Goal: Task Accomplishment & Management: Complete application form

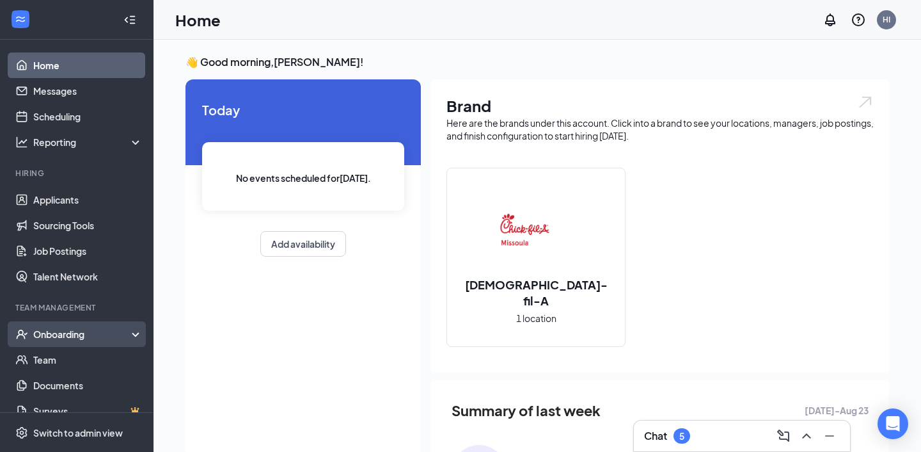
click at [54, 331] on div "Onboarding" at bounding box center [82, 334] width 99 height 13
click at [63, 360] on link "Overview" at bounding box center [87, 360] width 109 height 26
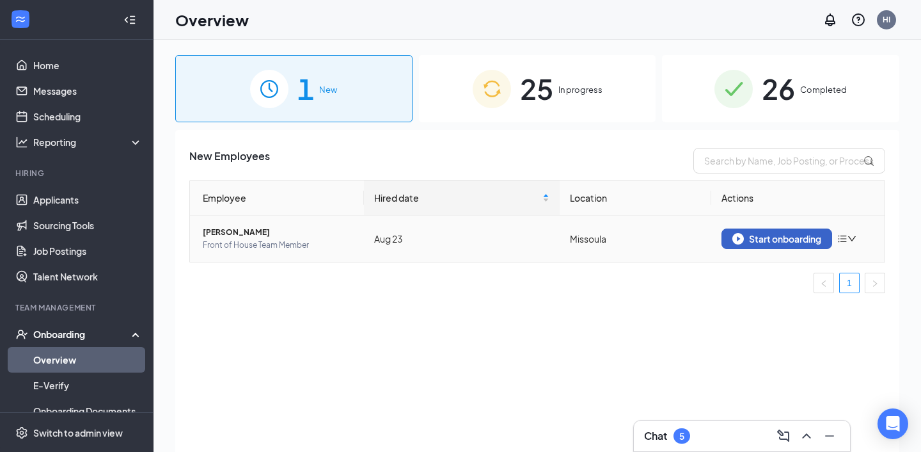
click at [753, 237] on div "Start onboarding" at bounding box center [777, 239] width 89 height 12
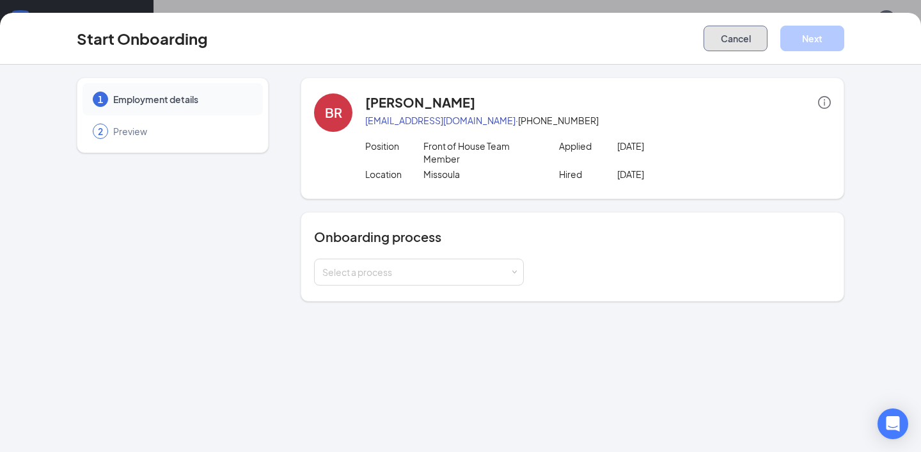
click at [735, 44] on button "Cancel" at bounding box center [736, 39] width 64 height 26
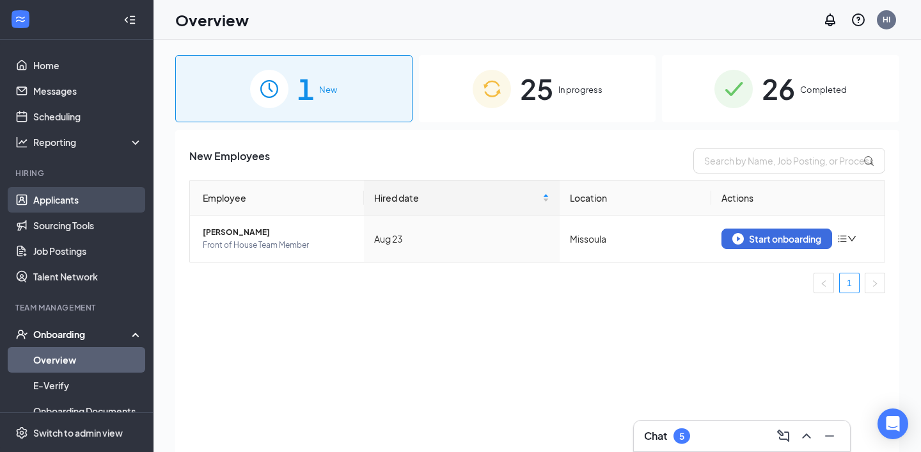
click at [63, 200] on link "Applicants" at bounding box center [87, 200] width 109 height 26
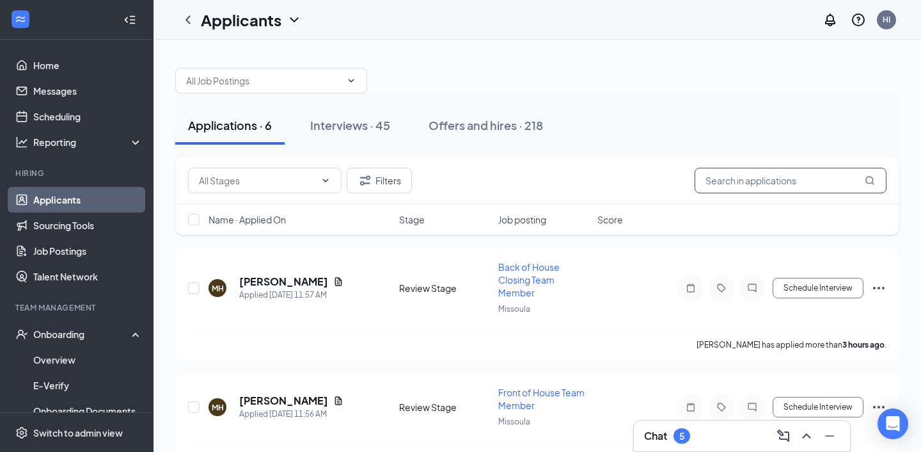
click at [733, 191] on input "text" at bounding box center [791, 181] width 192 height 26
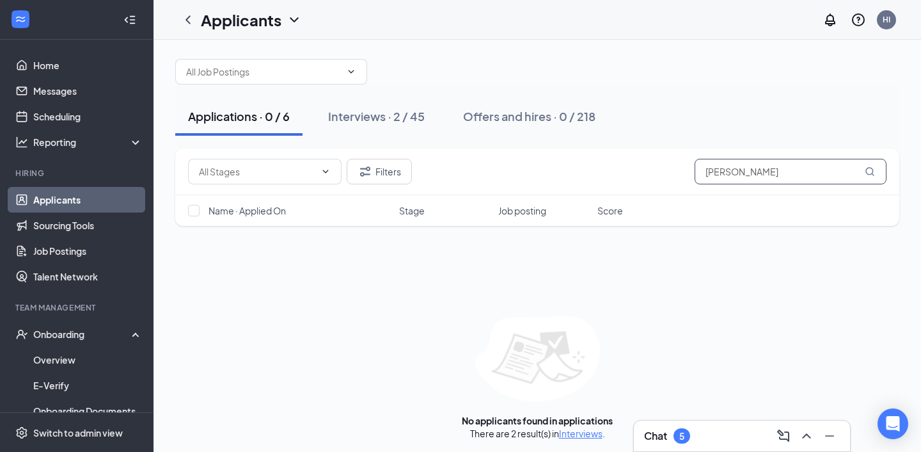
scroll to position [12, 0]
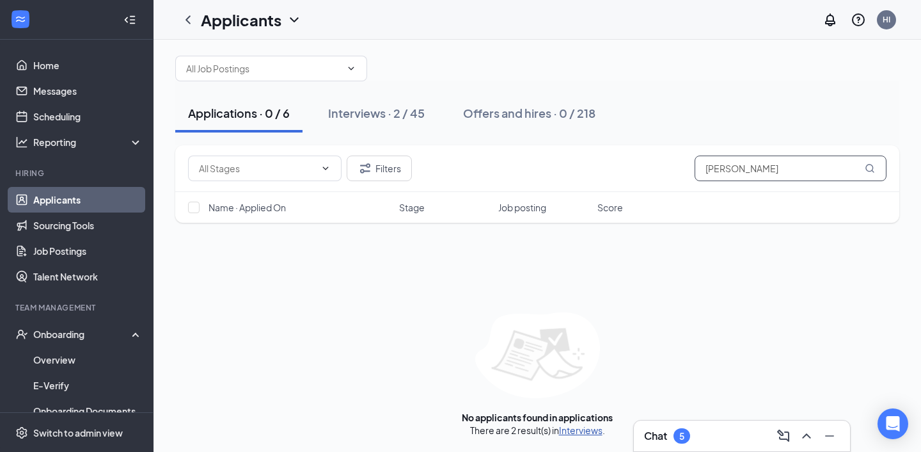
type input "[PERSON_NAME]"
click at [589, 428] on link "Interviews" at bounding box center [581, 430] width 44 height 12
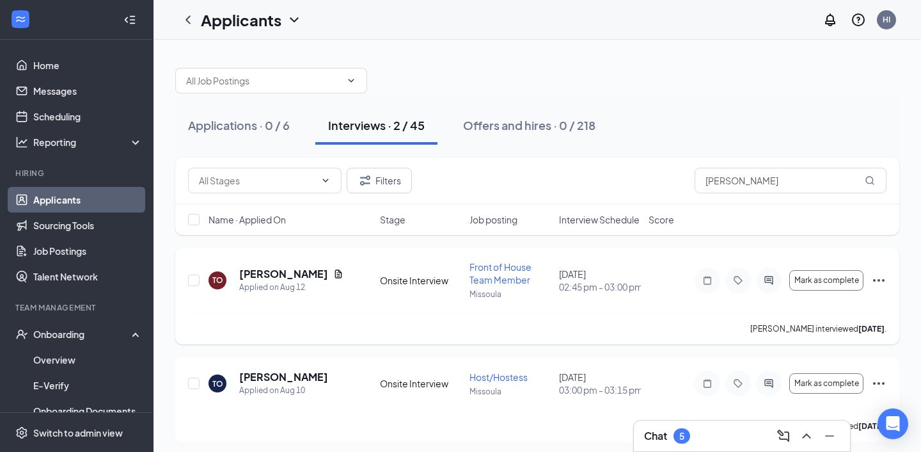
scroll to position [5, 0]
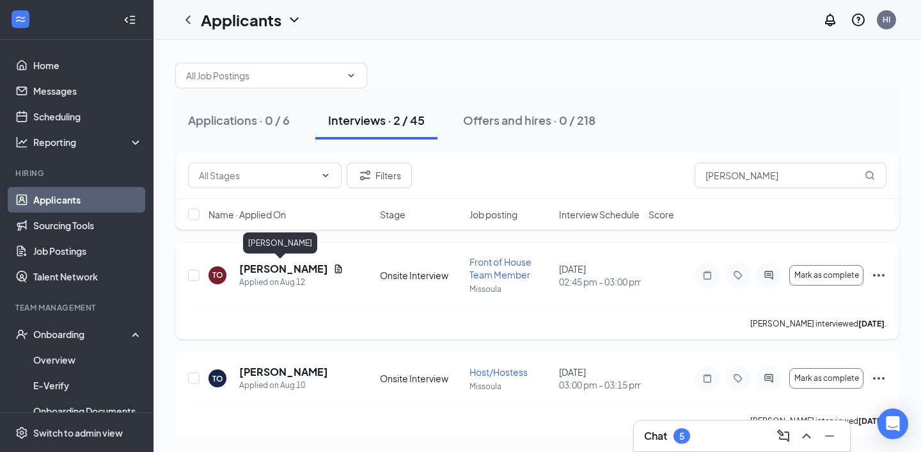
click at [287, 269] on h5 "[PERSON_NAME]" at bounding box center [283, 269] width 89 height 14
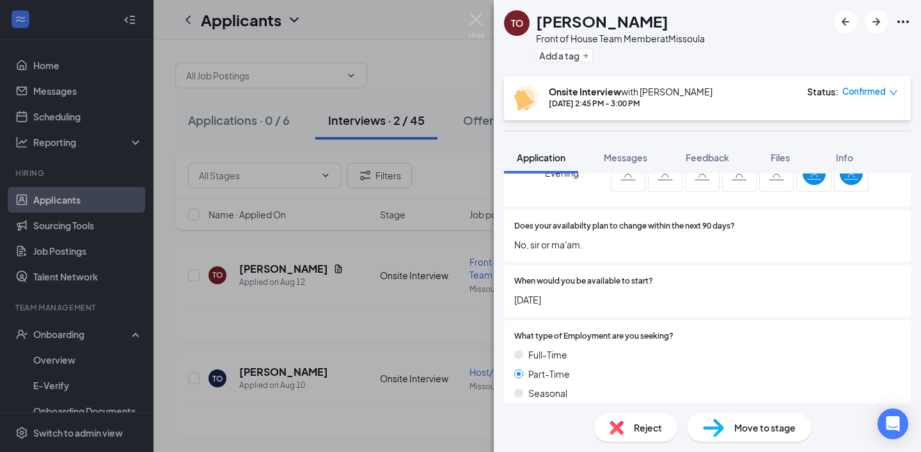
scroll to position [362, 0]
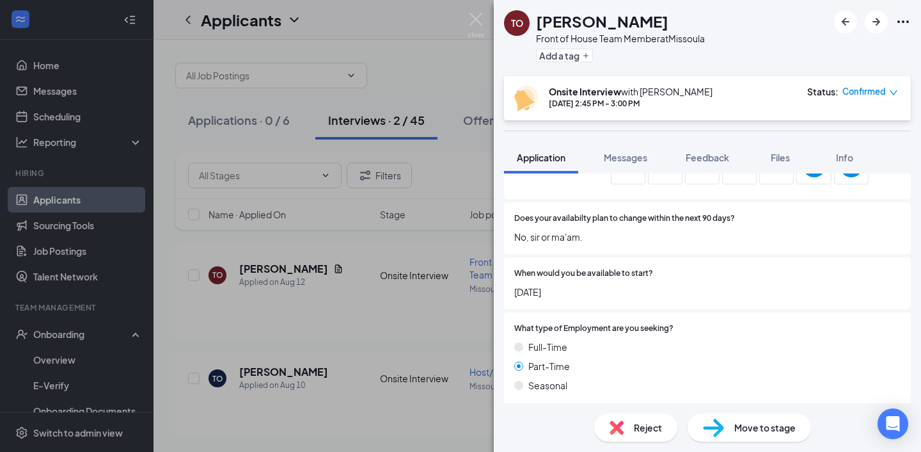
drag, startPoint x: 514, startPoint y: 291, endPoint x: 601, endPoint y: 294, distance: 87.1
click at [601, 294] on span "[DATE]" at bounding box center [707, 292] width 386 height 14
drag, startPoint x: 580, startPoint y: 292, endPoint x: 487, endPoint y: 289, distance: 92.8
click at [488, 289] on div "TO [PERSON_NAME] Front of House Team Member at [GEOGRAPHIC_DATA] Add a tag Onsi…" at bounding box center [460, 226] width 921 height 452
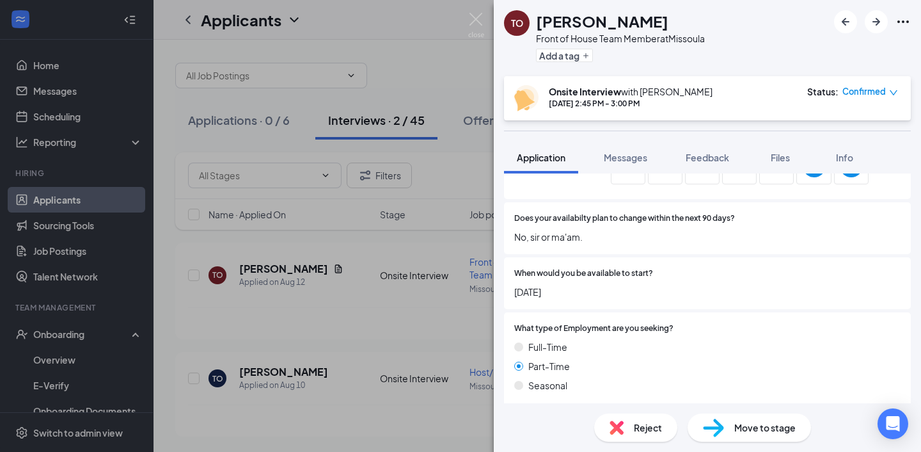
click at [511, 290] on div "When would you be available to start? [DATE]" at bounding box center [707, 283] width 407 height 52
drag, startPoint x: 514, startPoint y: 292, endPoint x: 592, endPoint y: 296, distance: 78.2
click at [593, 298] on div "When would you be available to start? [DATE]" at bounding box center [707, 283] width 407 height 52
click at [600, 297] on span "[DATE]" at bounding box center [707, 292] width 386 height 14
drag, startPoint x: 583, startPoint y: 290, endPoint x: 484, endPoint y: 290, distance: 99.2
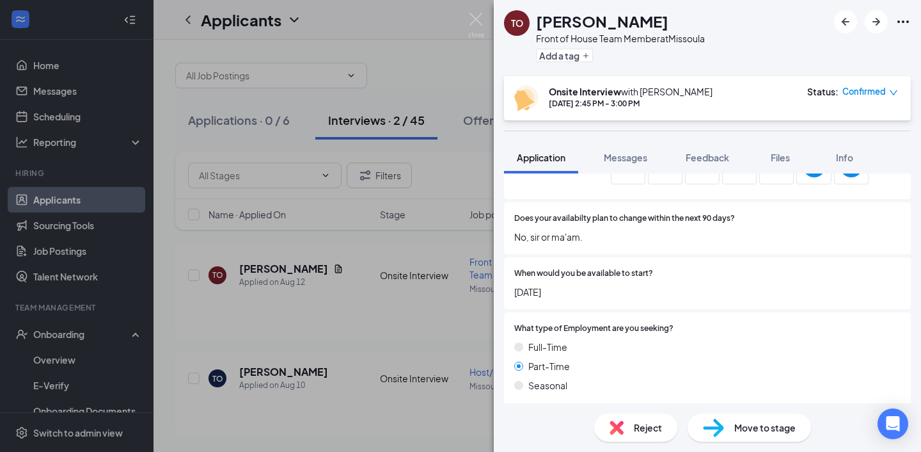
click at [484, 290] on div "TO [PERSON_NAME] Front of House Team Member at [GEOGRAPHIC_DATA] Add a tag Onsi…" at bounding box center [460, 226] width 921 height 452
click at [598, 292] on span "[DATE]" at bounding box center [707, 292] width 386 height 14
drag, startPoint x: 585, startPoint y: 292, endPoint x: 537, endPoint y: 292, distance: 48.0
click at [538, 292] on span "[DATE]" at bounding box center [707, 292] width 386 height 14
drag, startPoint x: 513, startPoint y: 292, endPoint x: 591, endPoint y: 293, distance: 78.1
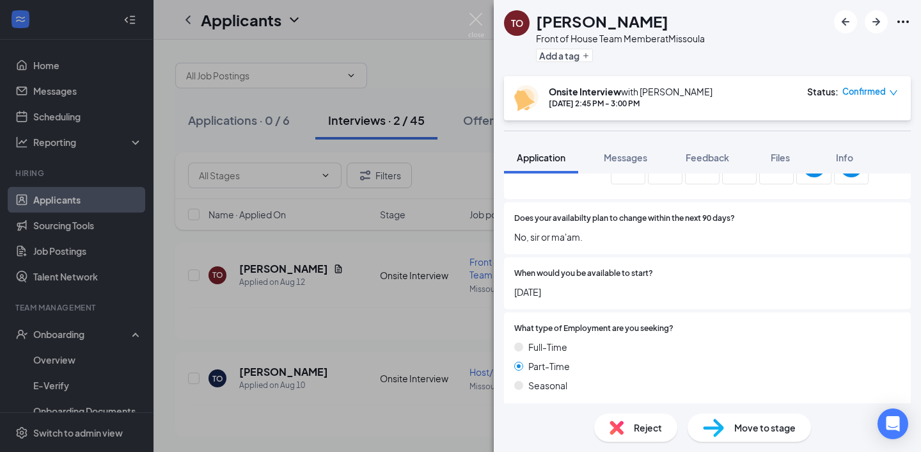
click at [592, 294] on div "When would you be available to start? [DATE]" at bounding box center [707, 283] width 407 height 52
click at [737, 431] on span "Move to stage" at bounding box center [765, 427] width 61 height 14
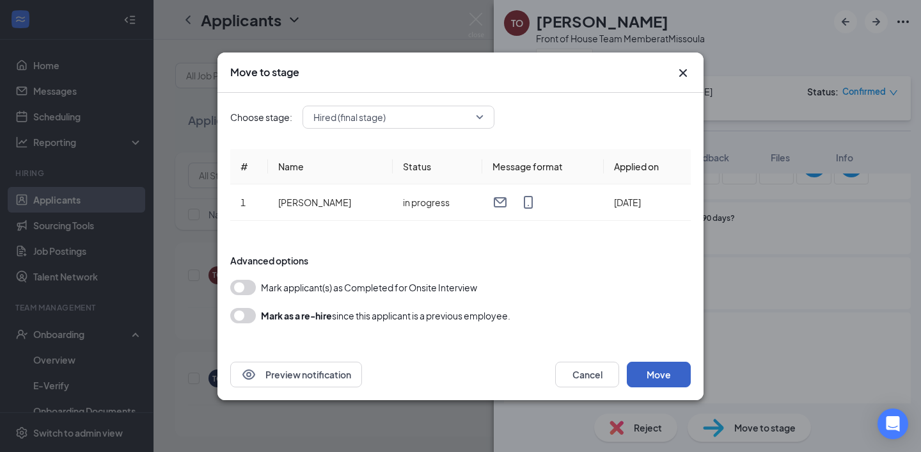
click at [658, 369] on button "Move" at bounding box center [659, 375] width 64 height 26
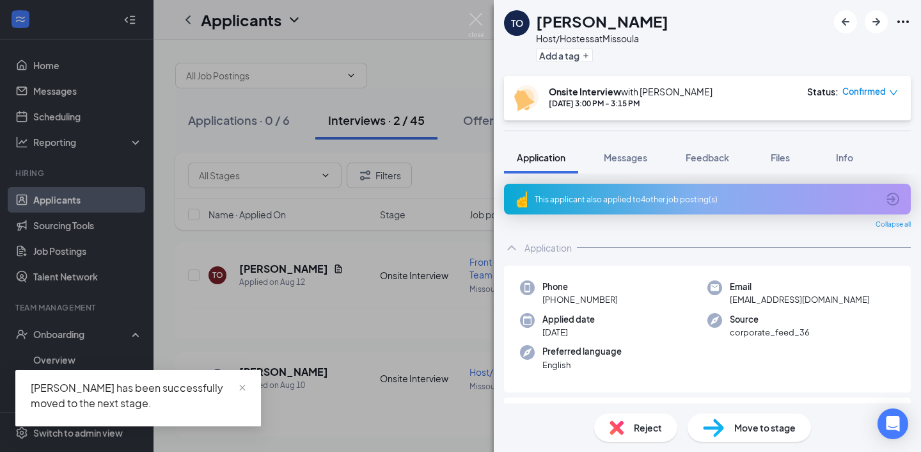
click at [477, 11] on div "TO [PERSON_NAME] Host/Hostess at [GEOGRAPHIC_DATA] Add a tag Onsite Interview w…" at bounding box center [460, 226] width 921 height 452
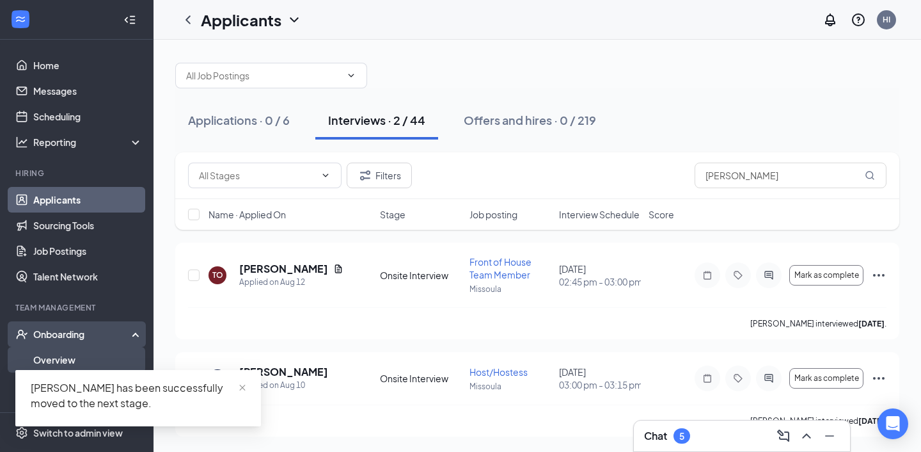
click at [78, 363] on link "Overview" at bounding box center [87, 360] width 109 height 26
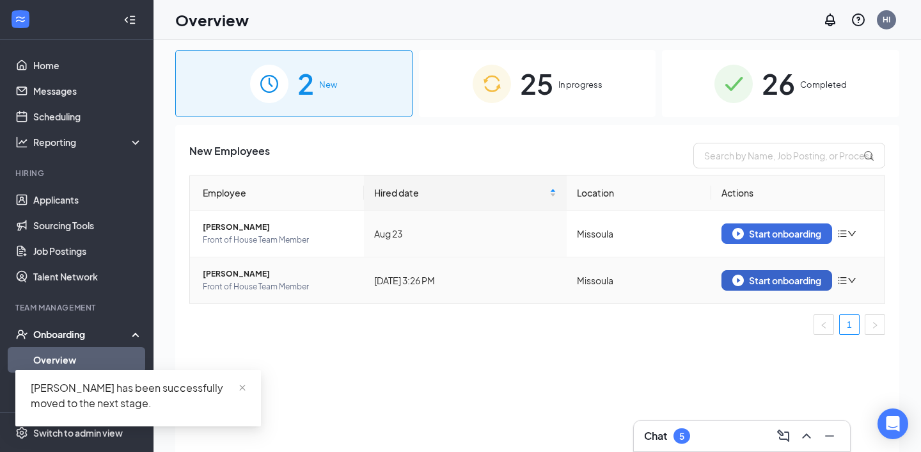
click at [783, 281] on div "Start onboarding" at bounding box center [777, 281] width 89 height 12
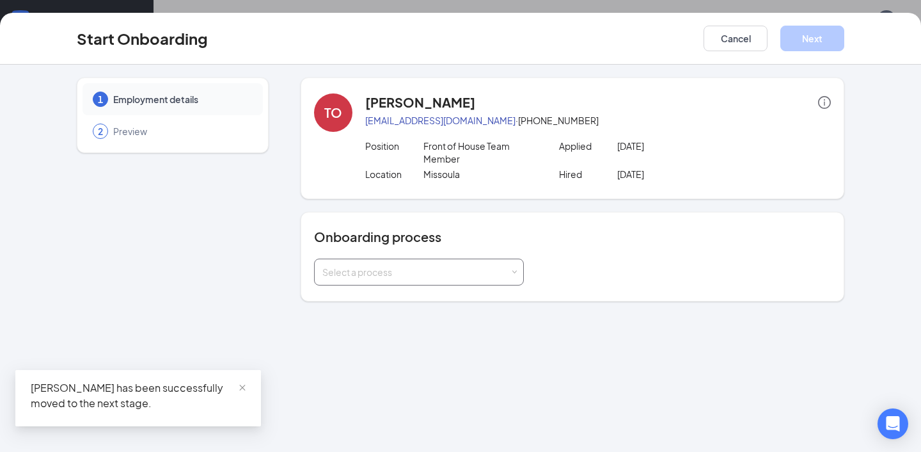
click at [434, 275] on div "Select a process" at bounding box center [416, 272] width 187 height 13
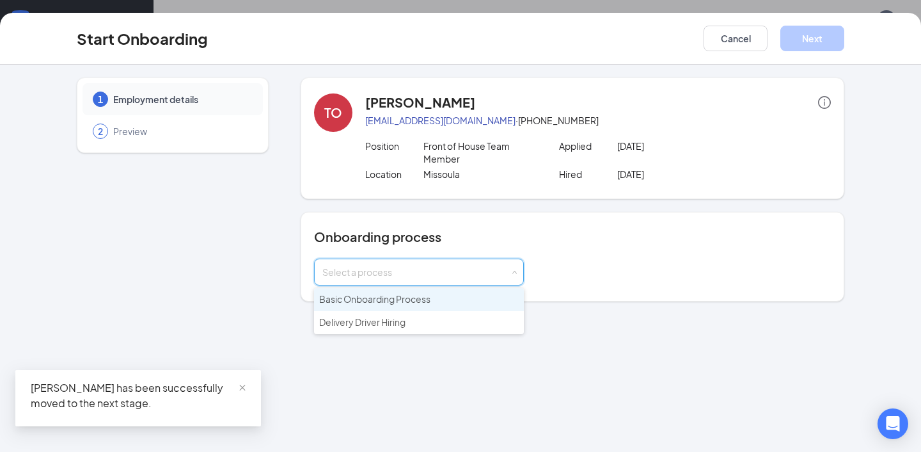
click at [415, 303] on span "Basic Onboarding Process" at bounding box center [374, 299] width 111 height 12
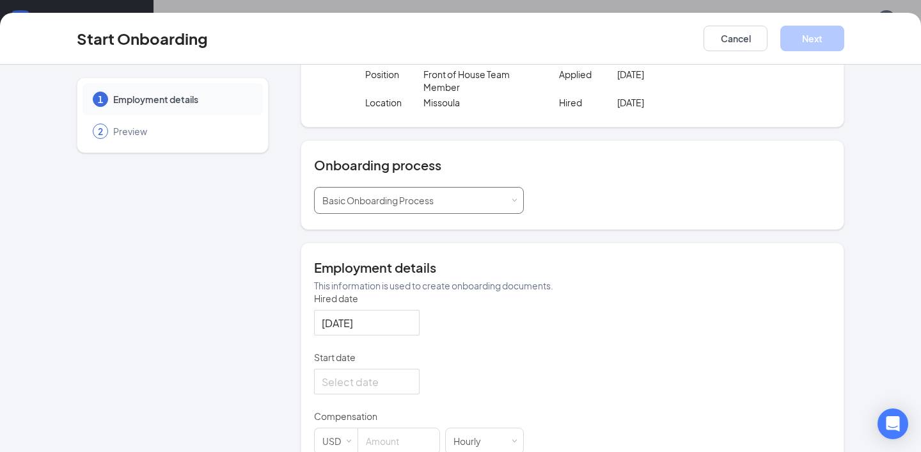
scroll to position [96, 0]
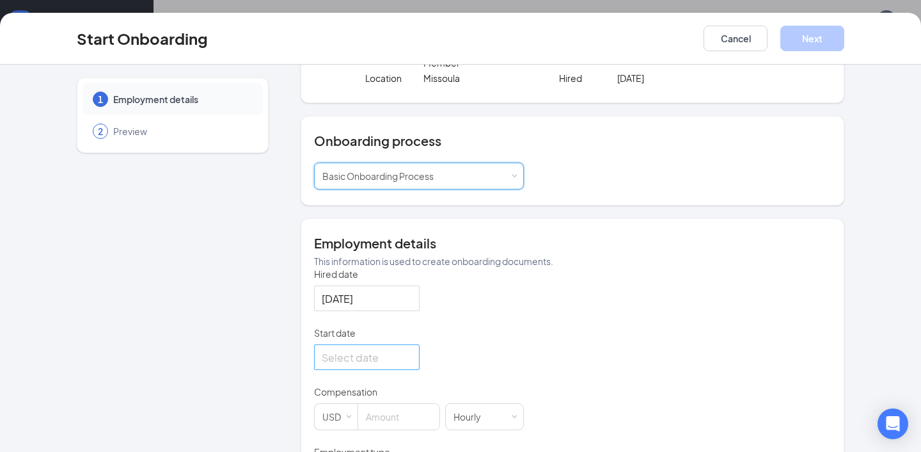
click at [362, 365] on input "Start date" at bounding box center [366, 357] width 88 height 16
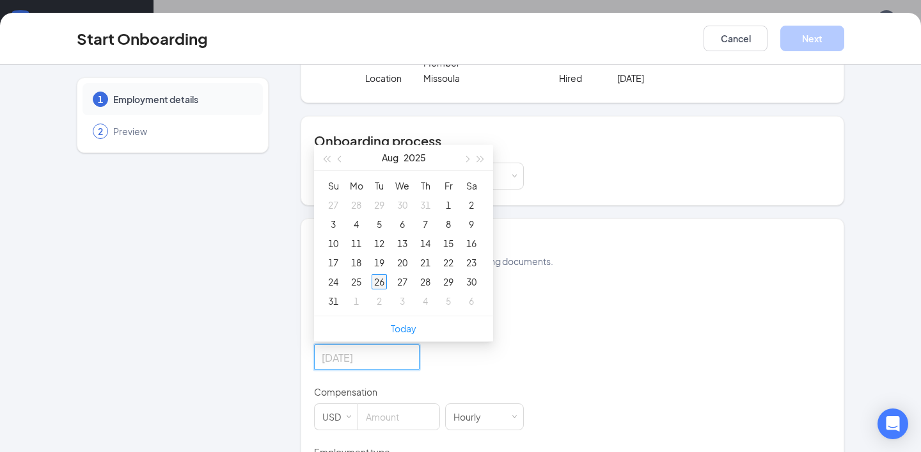
type input "[DATE]"
click at [376, 289] on div "26" at bounding box center [379, 281] width 15 height 15
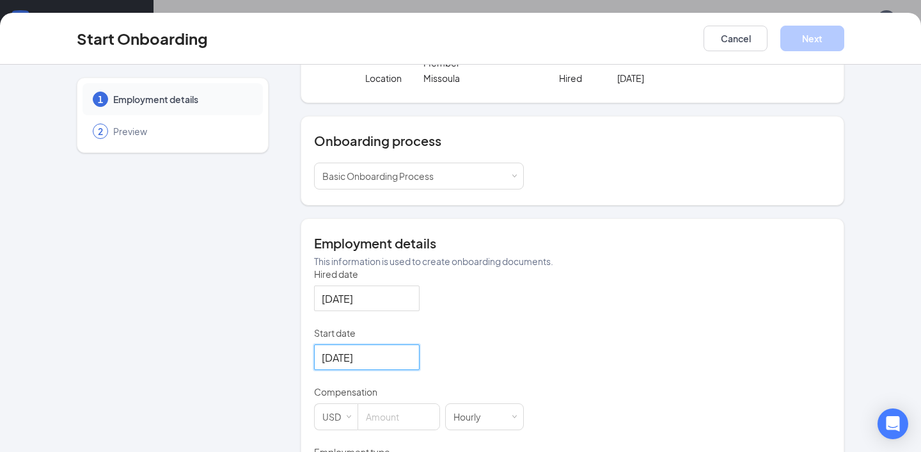
scroll to position [131, 0]
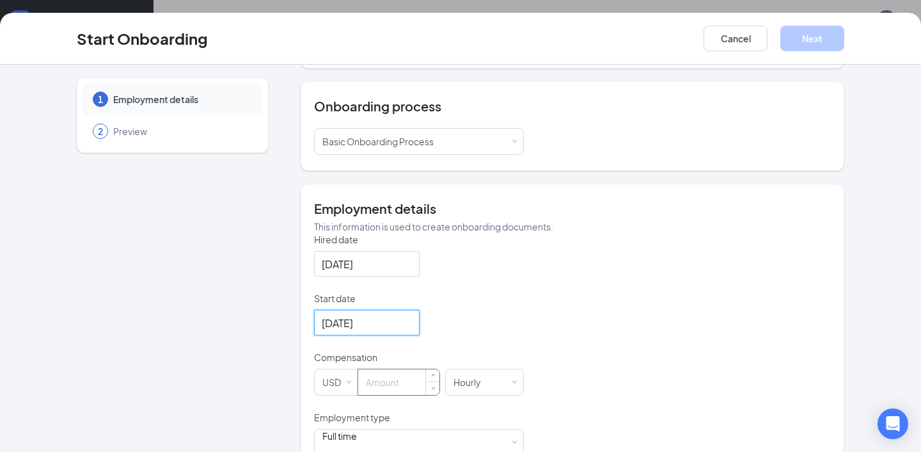
click at [390, 395] on input at bounding box center [398, 382] width 81 height 26
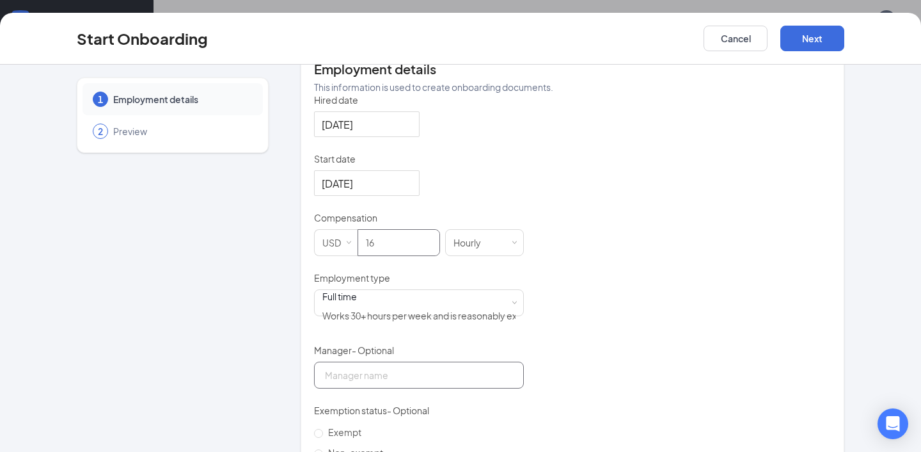
scroll to position [304, 0]
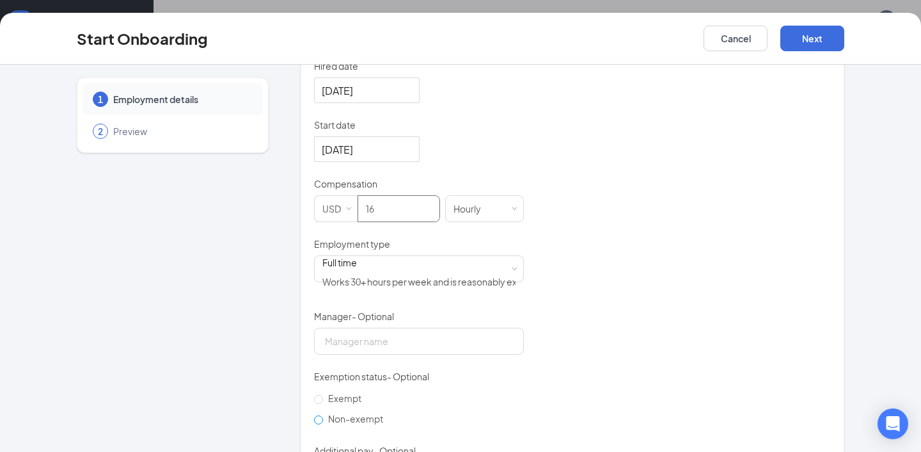
type input "16"
click at [339, 418] on span "Non-exempt" at bounding box center [355, 419] width 65 height 12
click at [323, 418] on input "Non-exempt" at bounding box center [318, 419] width 9 height 9
radio input "true"
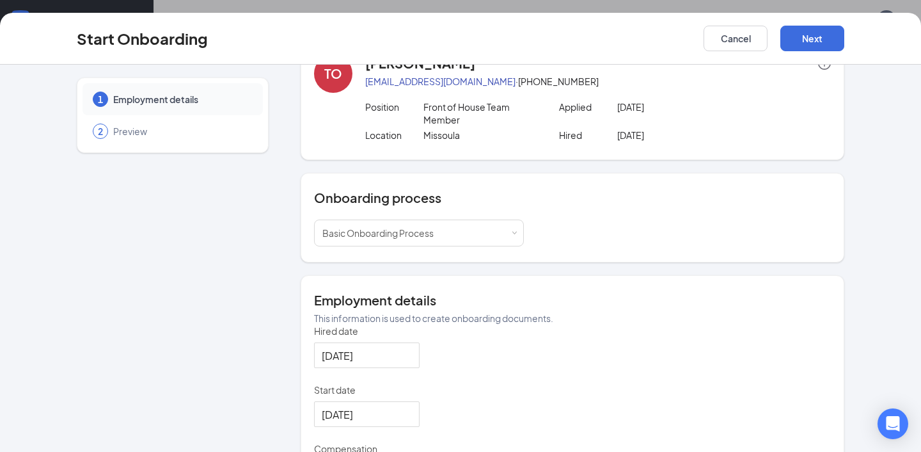
scroll to position [0, 0]
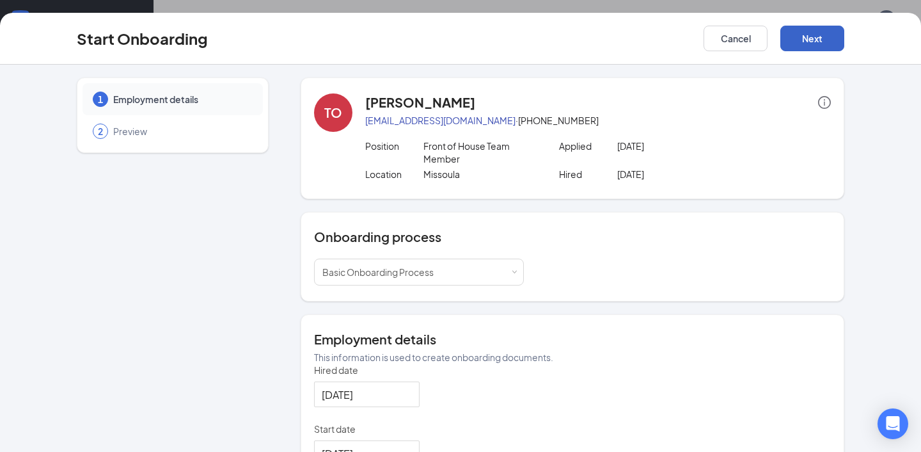
click at [804, 43] on button "Next" at bounding box center [813, 39] width 64 height 26
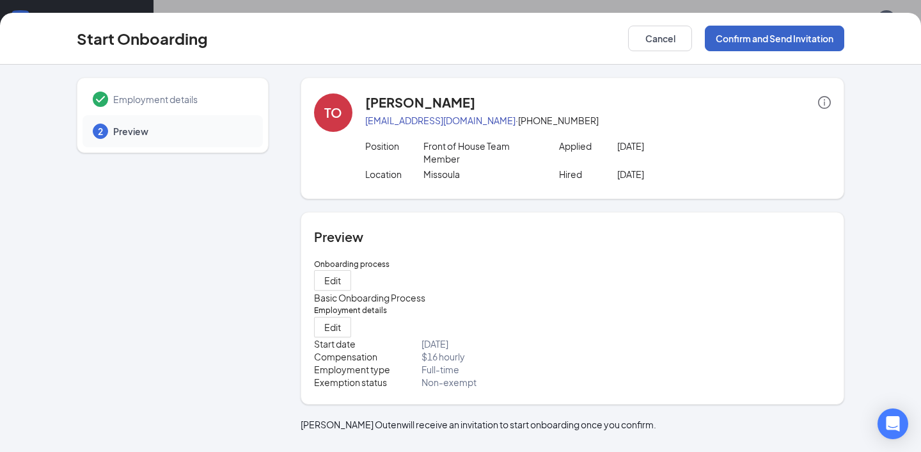
click at [777, 40] on button "Confirm and Send Invitation" at bounding box center [774, 39] width 139 height 26
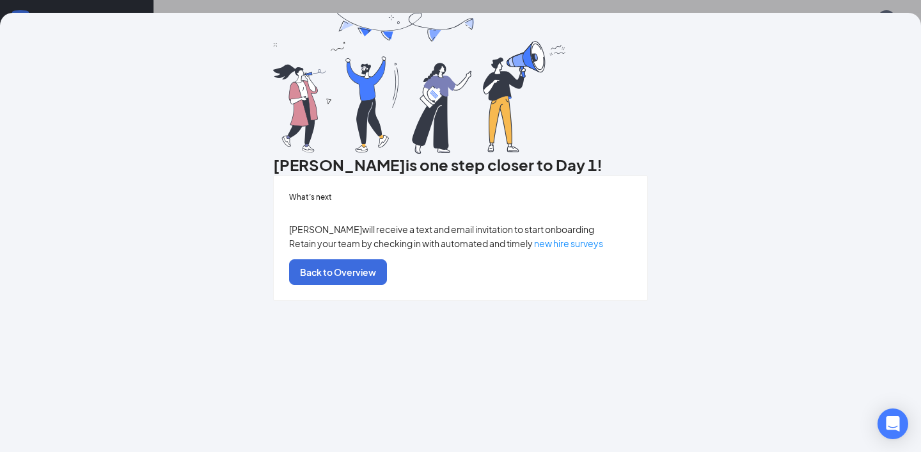
scroll to position [56, 0]
click at [387, 285] on button "Back to Overview" at bounding box center [338, 272] width 98 height 26
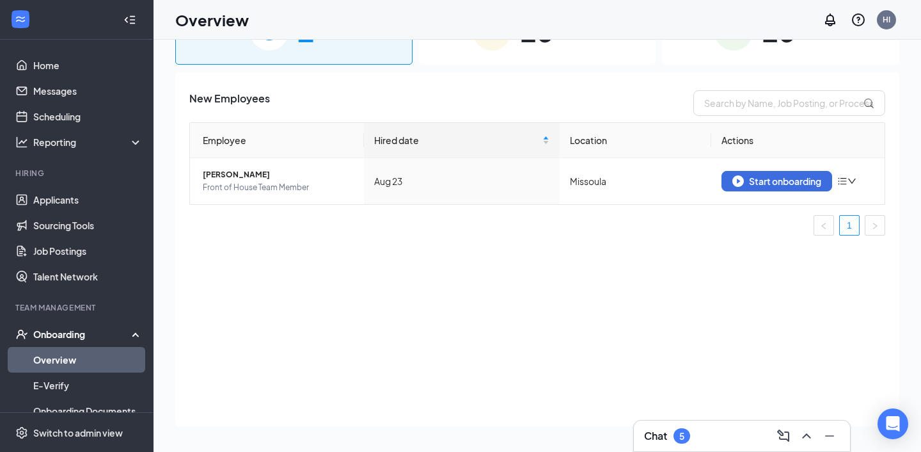
scroll to position [0, 0]
